Goal: Task Accomplishment & Management: Complete application form

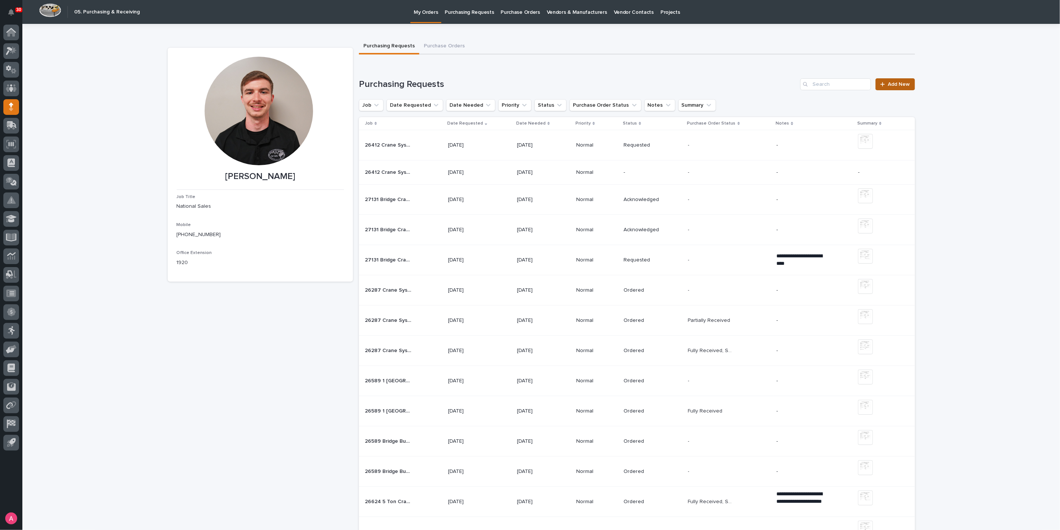
click at [892, 85] on span "Add New" at bounding box center [899, 84] width 22 height 5
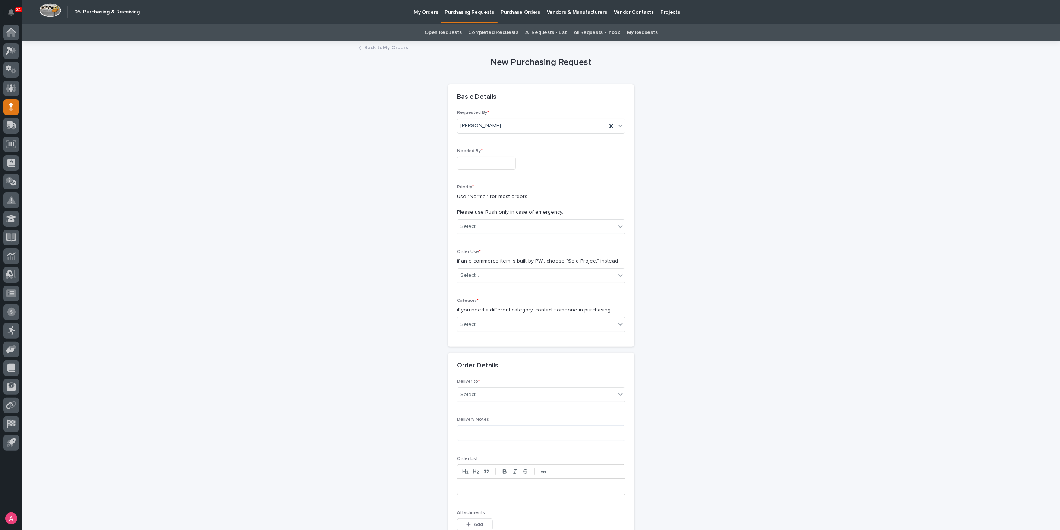
click at [478, 165] on input "text" at bounding box center [486, 163] width 59 height 13
click at [481, 141] on div "8" at bounding box center [479, 138] width 10 height 10
type input "**********"
click at [492, 226] on div "Select..." at bounding box center [536, 226] width 158 height 12
click at [489, 267] on div "Normal" at bounding box center [538, 266] width 168 height 13
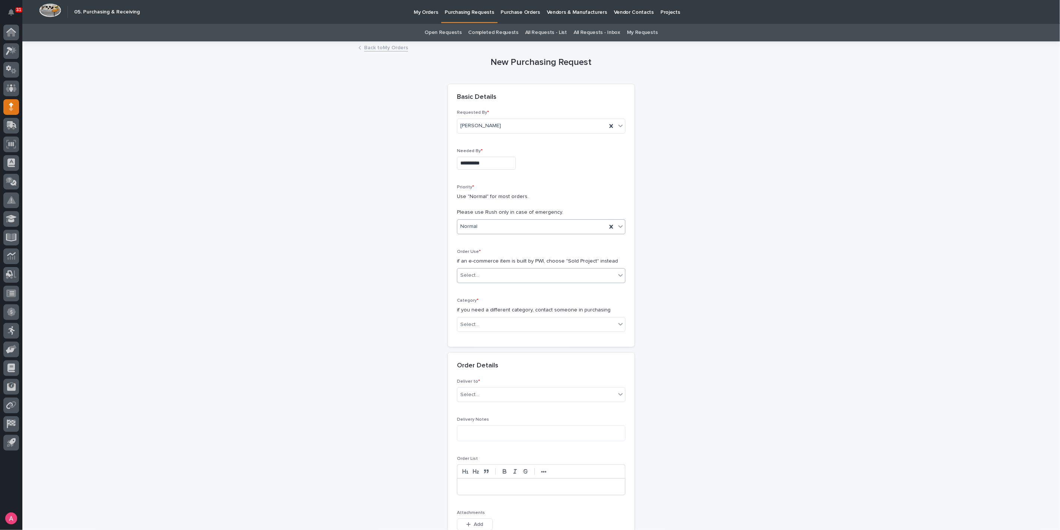
click at [493, 270] on div "Select..." at bounding box center [536, 275] width 158 height 12
click at [490, 287] on div "Sold Project" at bounding box center [538, 288] width 168 height 13
click at [492, 331] on div "Category * if you need a different category, contact someone in purchasing Sele…" at bounding box center [541, 318] width 168 height 40
click at [494, 325] on div "Select..." at bounding box center [536, 324] width 158 height 12
click at [492, 364] on div "Hoists, Trolleys, and End Trucks" at bounding box center [538, 363] width 168 height 13
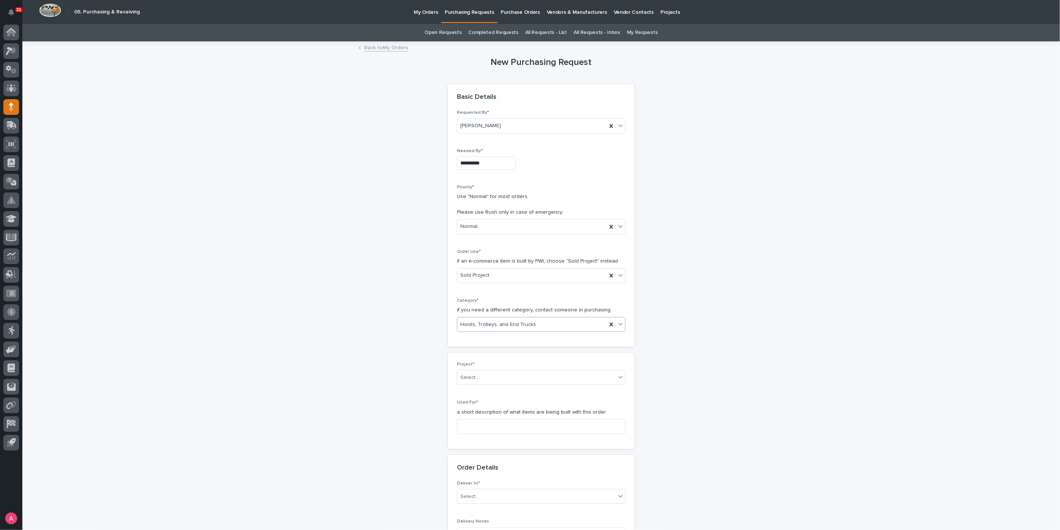
scroll to position [83, 0]
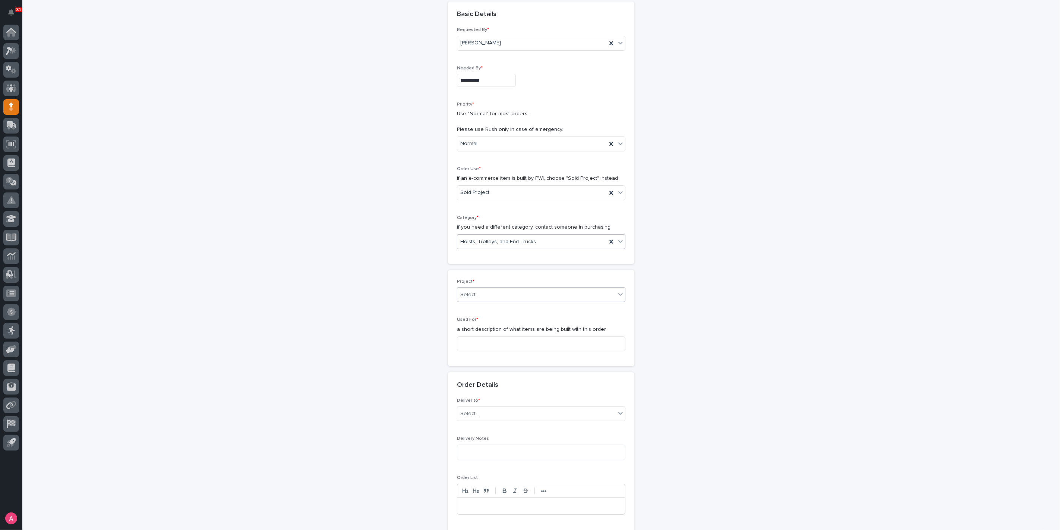
click at [479, 289] on div "Select..." at bounding box center [536, 294] width 158 height 12
type input "*****"
click at [502, 307] on div "26412 - Hoist Zone - Midstate Pipeline Maintenance - 3 Ton Crane System" at bounding box center [538, 307] width 168 height 13
click at [508, 341] on input at bounding box center [541, 348] width 168 height 15
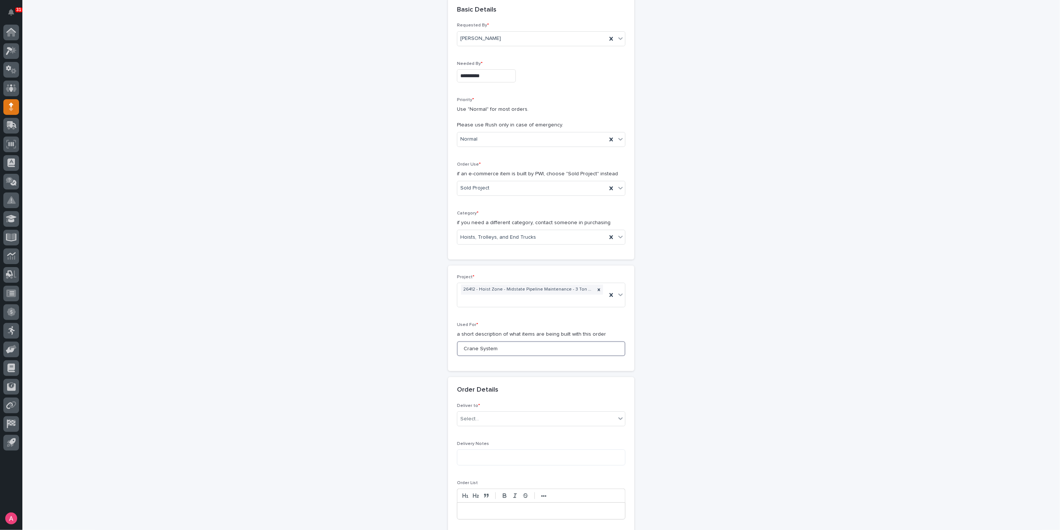
type input "Crane System"
click at [541, 419] on div "Select..." at bounding box center [536, 419] width 158 height 12
click at [489, 432] on div "PWI" at bounding box center [538, 430] width 168 height 13
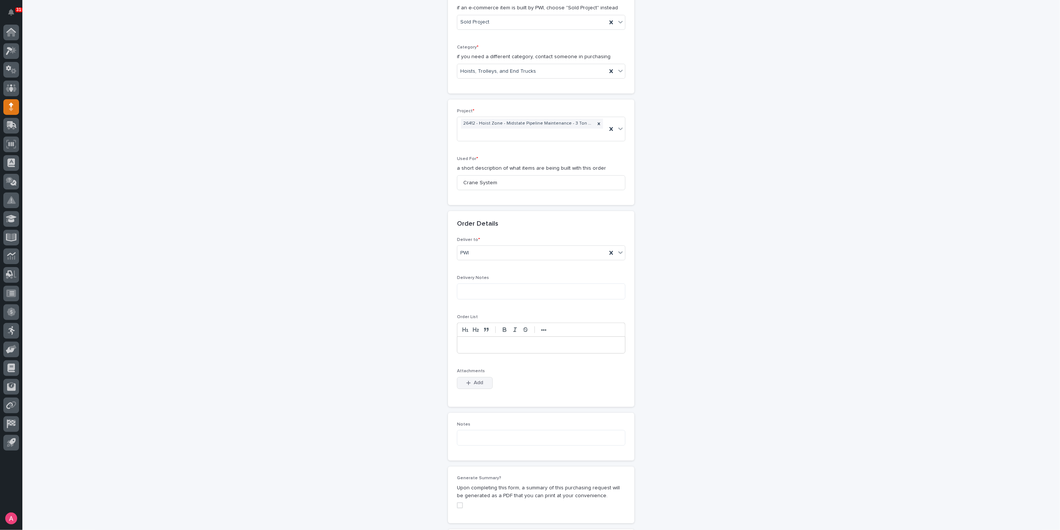
click at [470, 382] on div "button" at bounding box center [469, 382] width 7 height 5
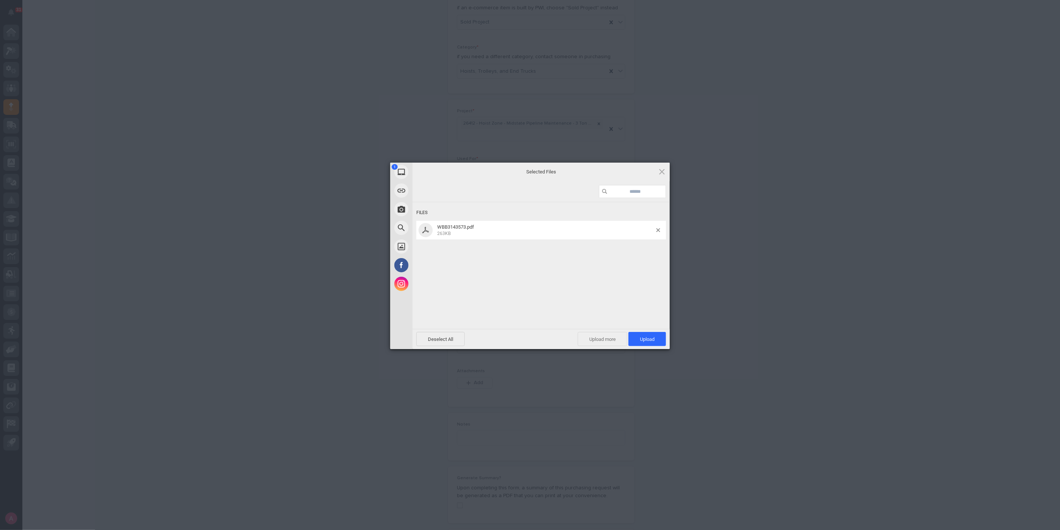
click at [608, 339] on span "Upload more" at bounding box center [603, 339] width 50 height 14
click at [638, 341] on span "Upload 2" at bounding box center [643, 339] width 23 height 6
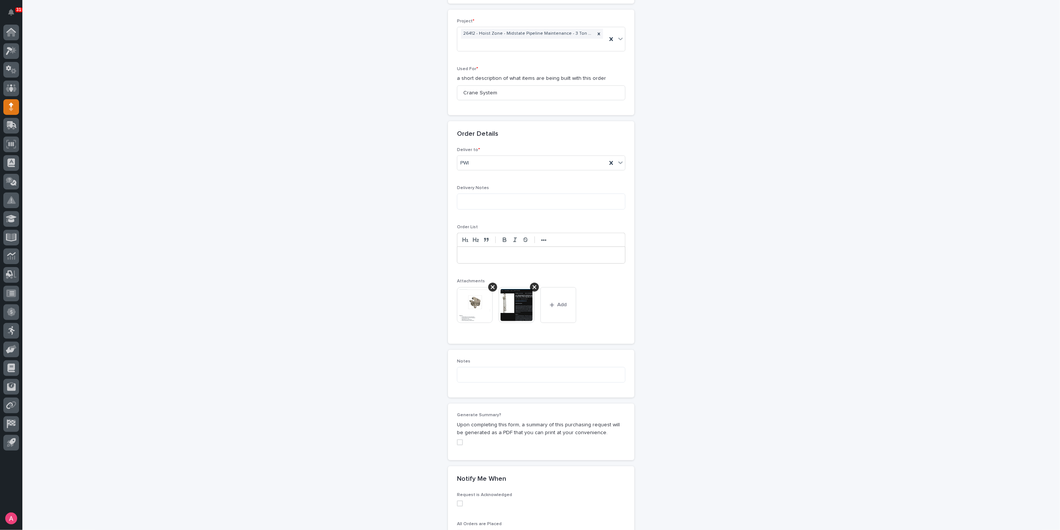
scroll to position [467, 0]
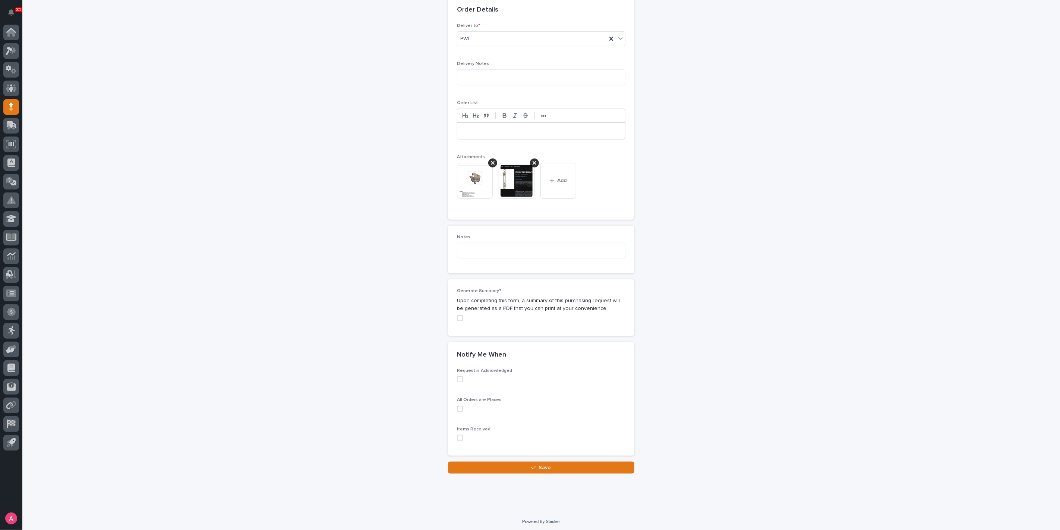
click at [457, 319] on span at bounding box center [460, 318] width 6 height 6
click at [535, 467] on button "Save" at bounding box center [541, 467] width 186 height 12
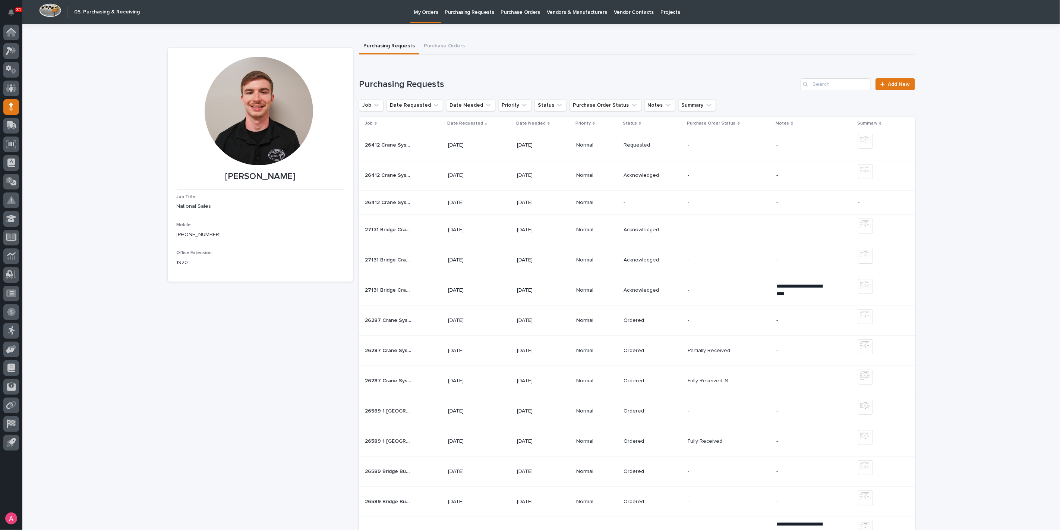
click at [747, 176] on div "- -" at bounding box center [729, 175] width 83 height 12
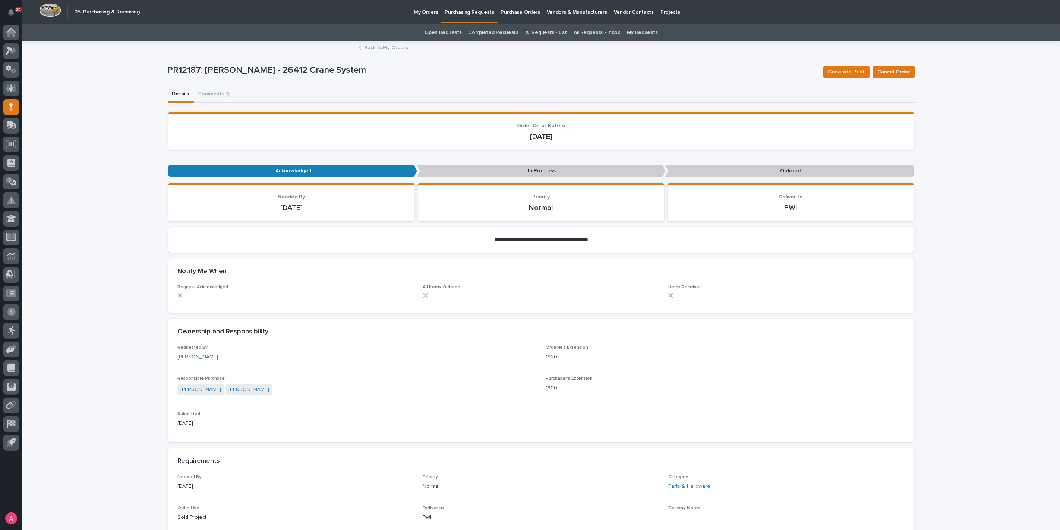
click at [382, 47] on link "Back to My Orders" at bounding box center [386, 47] width 44 height 9
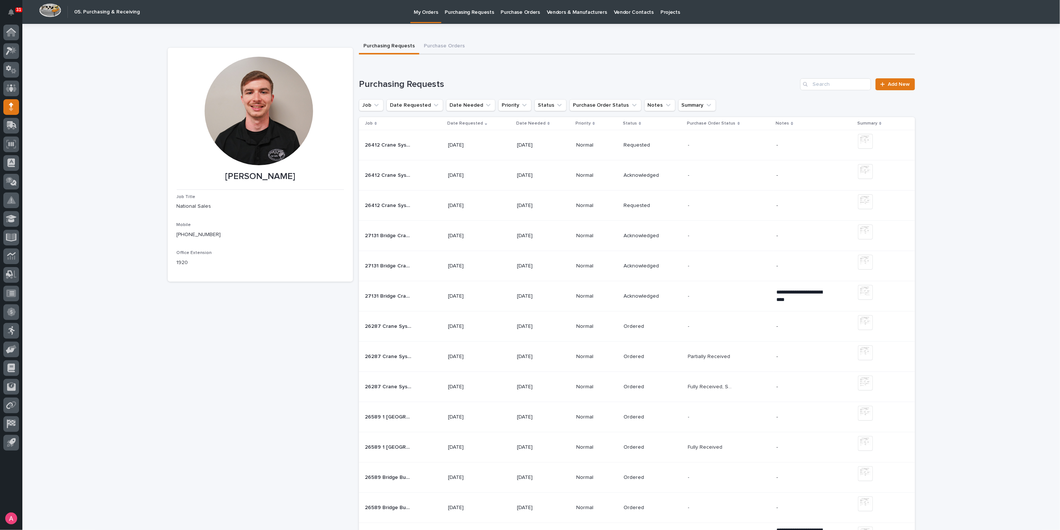
click at [691, 171] on div "- -" at bounding box center [729, 175] width 83 height 12
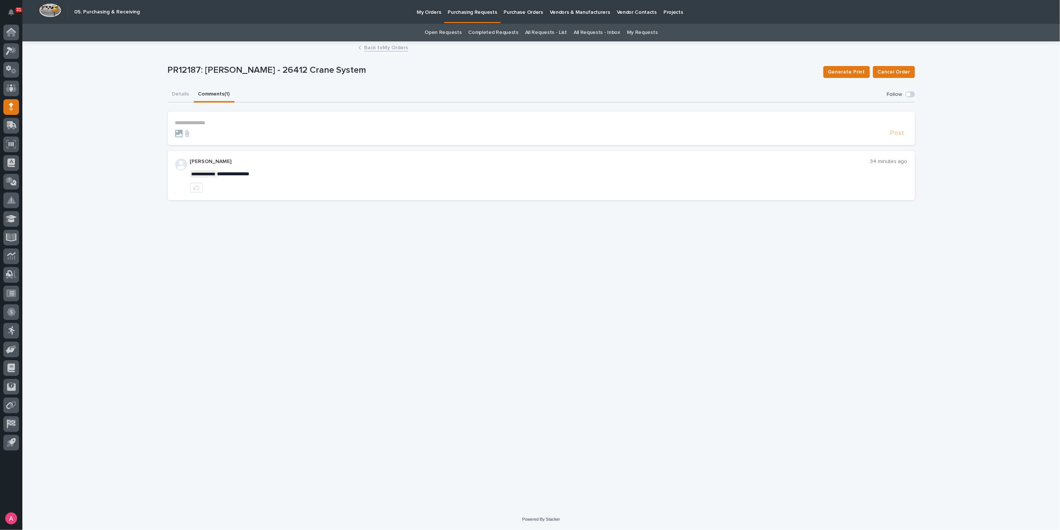
click at [222, 92] on button "Comments (1)" at bounding box center [214, 95] width 41 height 16
click at [184, 94] on button "Details" at bounding box center [181, 95] width 26 height 16
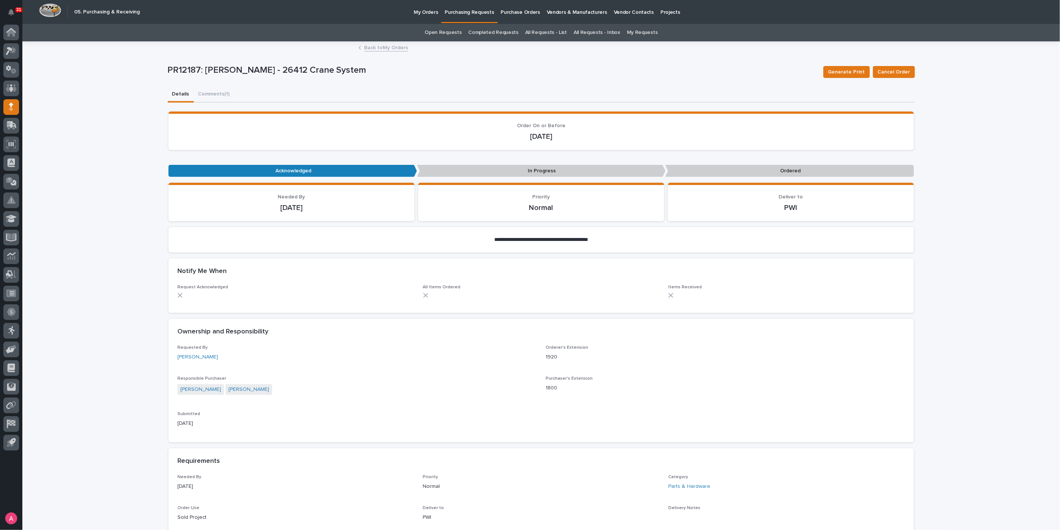
click at [372, 48] on link "Back to My Orders" at bounding box center [386, 47] width 44 height 9
